Goal: Information Seeking & Learning: Learn about a topic

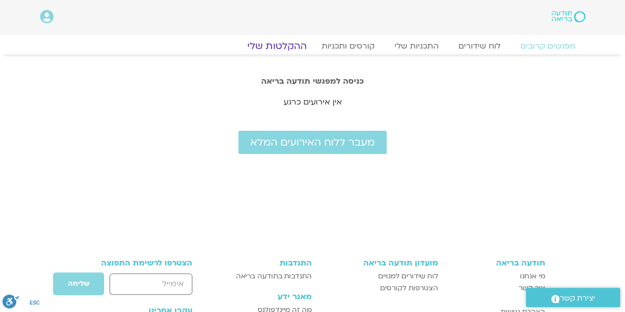
click at [273, 46] on link "ההקלטות שלי" at bounding box center [276, 46] width 83 height 12
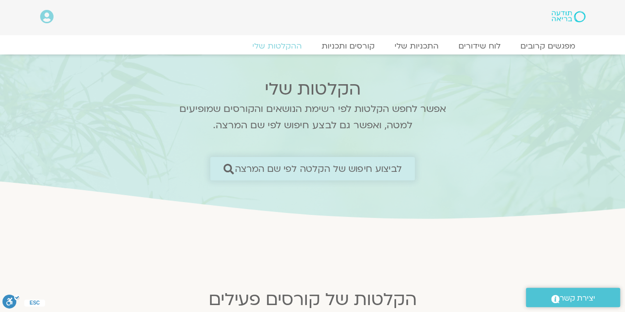
click at [305, 170] on span "לביצוע חיפוש של הקלטה לפי שם המרצה" at bounding box center [318, 169] width 167 height 10
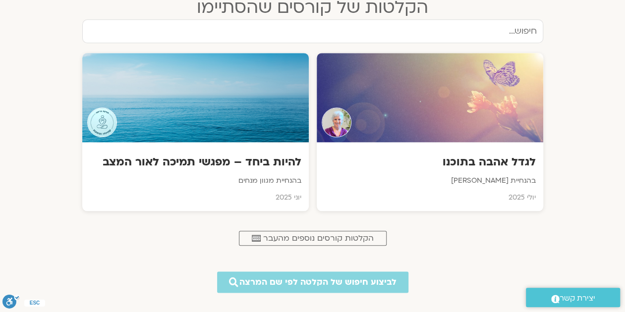
scroll to position [454, 0]
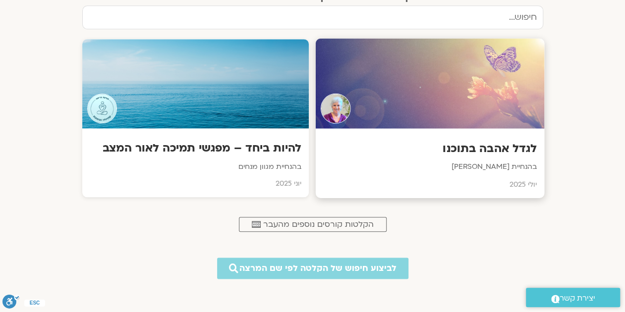
click at [424, 124] on div at bounding box center [429, 84] width 229 height 90
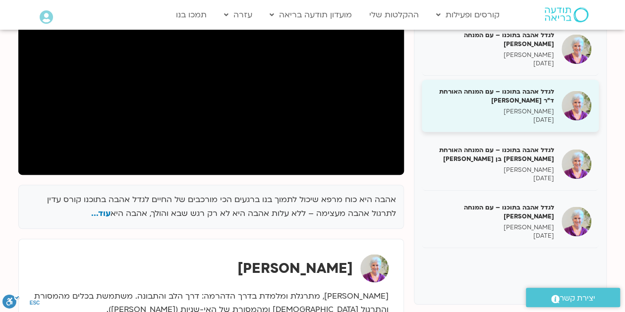
scroll to position [248, 0]
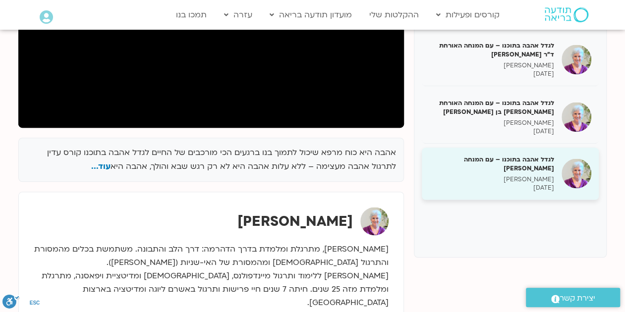
click at [467, 161] on h5 "לגדל אהבה בתוכנו – עם המנחה [PERSON_NAME]" at bounding box center [491, 164] width 125 height 18
